Goal: Check status: Check status

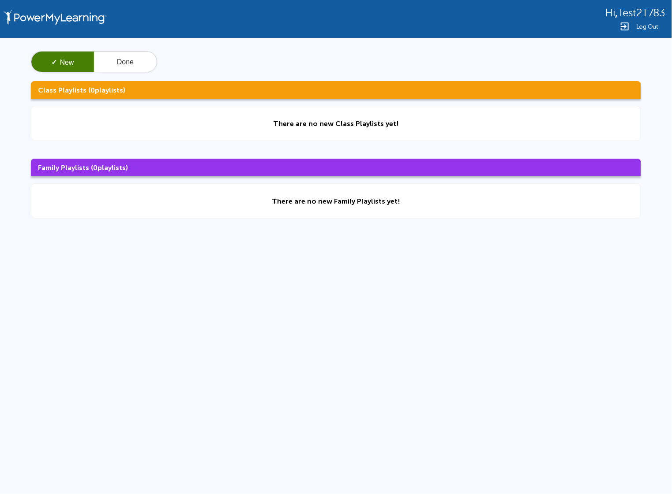
drag, startPoint x: 615, startPoint y: 8, endPoint x: 664, endPoint y: 15, distance: 50.3
click at [664, 15] on span "Test2T783" at bounding box center [640, 13] width 47 height 12
copy span "Test2T783"
click at [130, 65] on button "Done" at bounding box center [125, 62] width 63 height 21
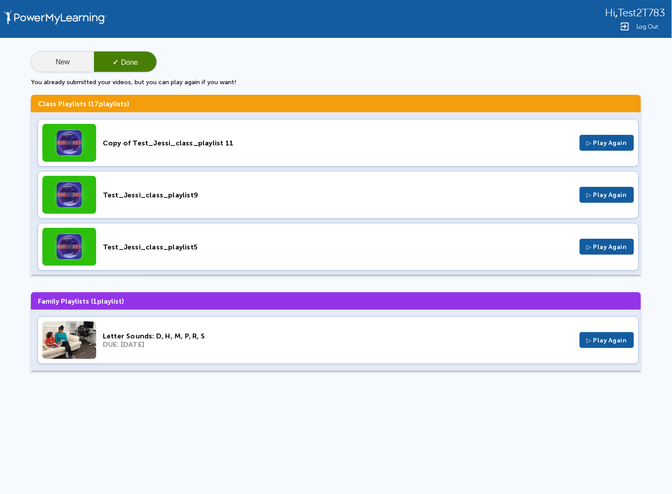
click at [62, 61] on button "New" at bounding box center [62, 62] width 63 height 21
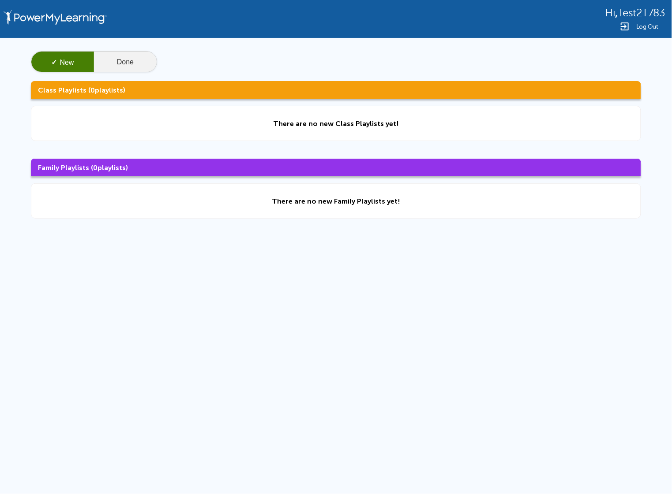
click at [139, 65] on button "Done" at bounding box center [125, 62] width 63 height 21
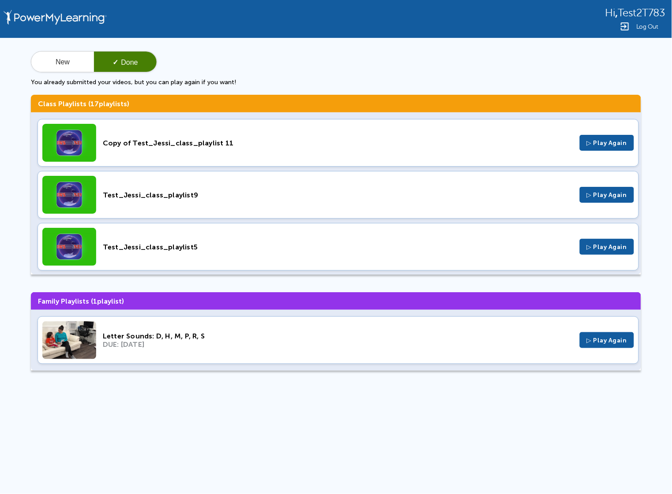
click at [604, 56] on div "New ✓ Done You already submitted your videos, but you can play again if you wan…" at bounding box center [336, 68] width 610 height 35
click at [79, 70] on button "New" at bounding box center [62, 62] width 63 height 21
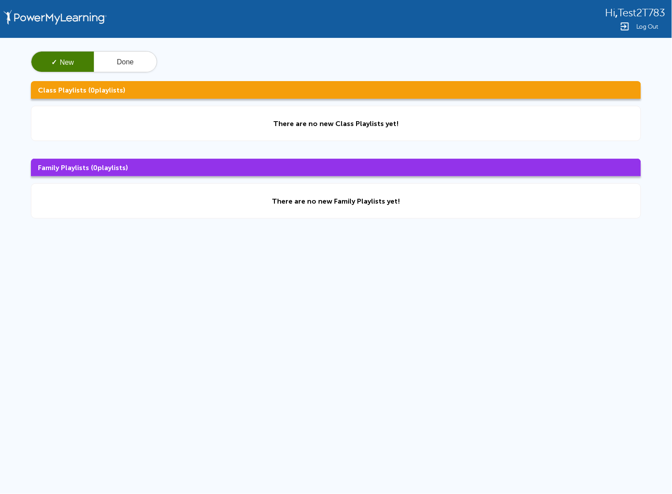
click at [131, 72] on div "✓ New Done" at bounding box center [94, 61] width 126 height 21
click at [128, 57] on button "Done" at bounding box center [125, 62] width 63 height 21
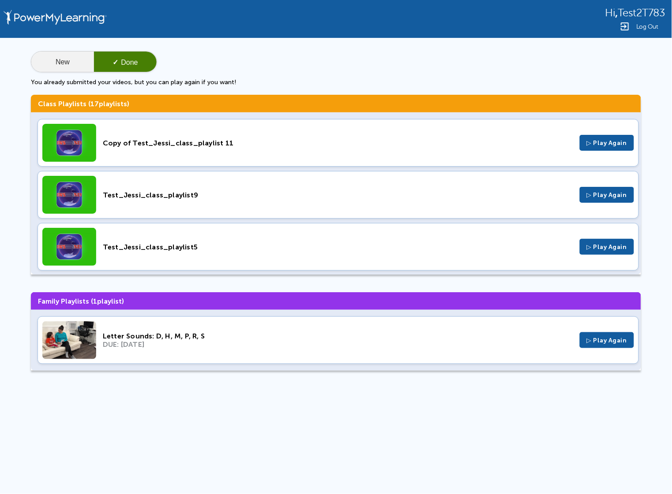
click at [70, 66] on button "New" at bounding box center [62, 62] width 63 height 21
